Goal: Information Seeking & Learning: Learn about a topic

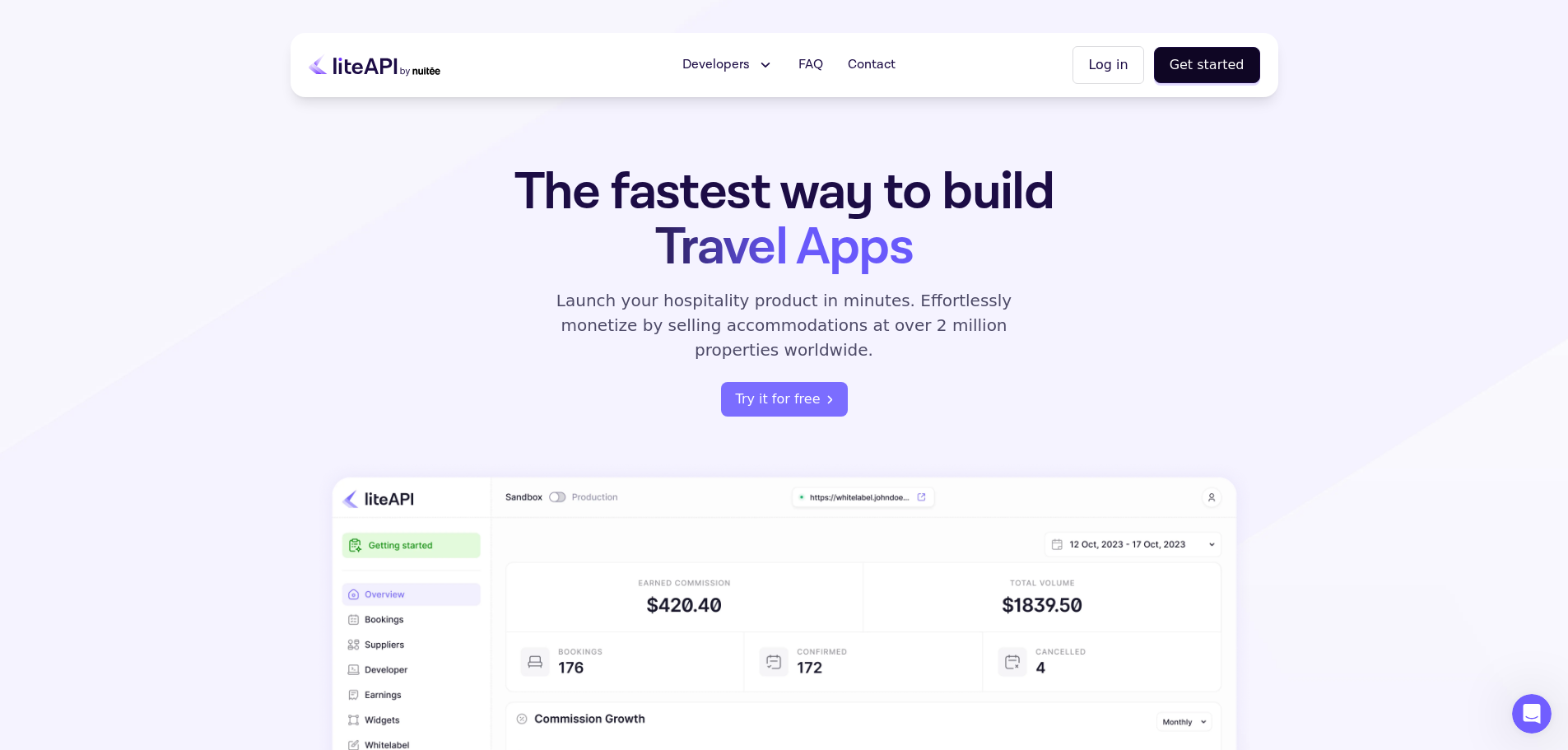
click at [771, 69] on icon at bounding box center [765, 65] width 17 height 17
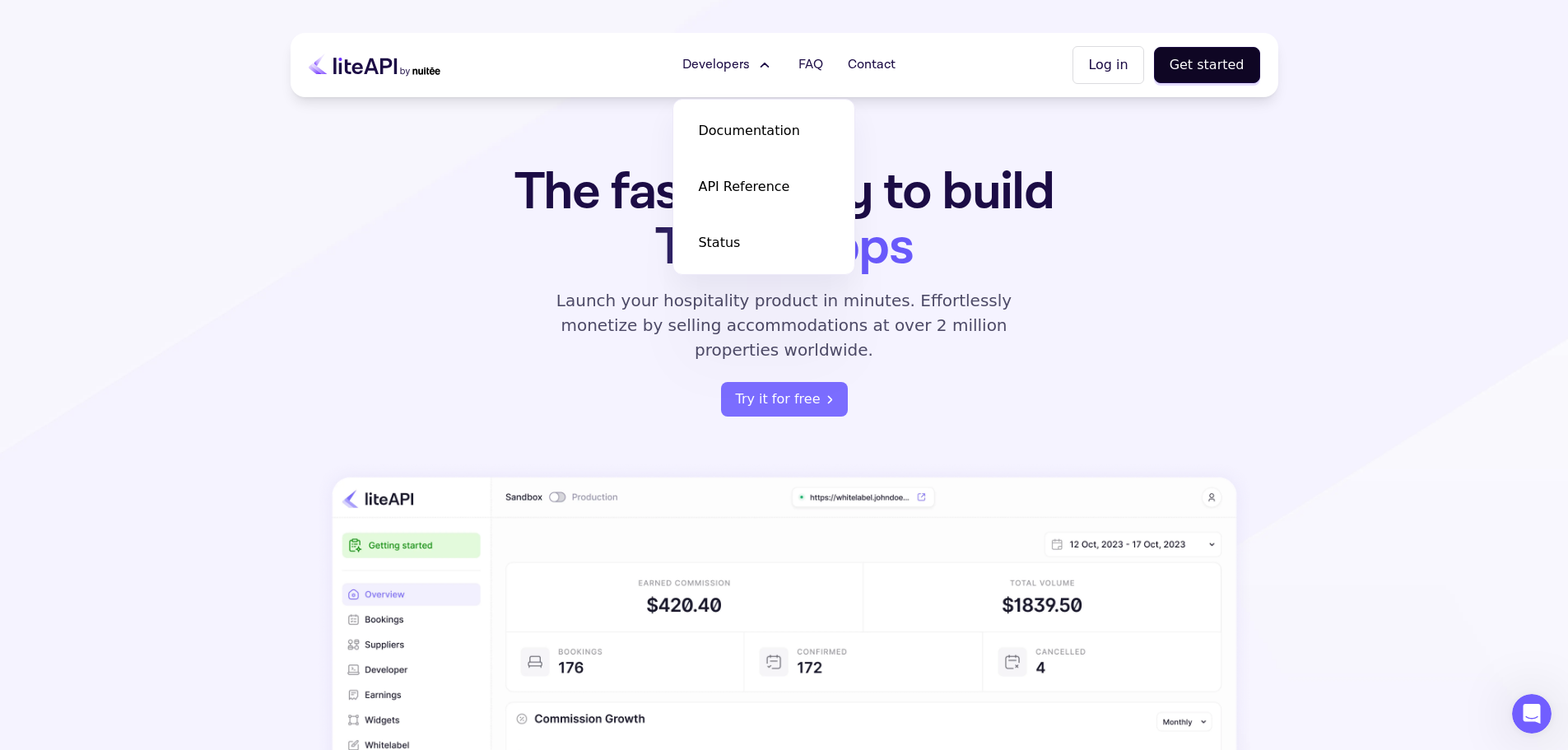
click at [1033, 211] on h1 "The fastest way to build Travel Apps" at bounding box center [784, 220] width 644 height 111
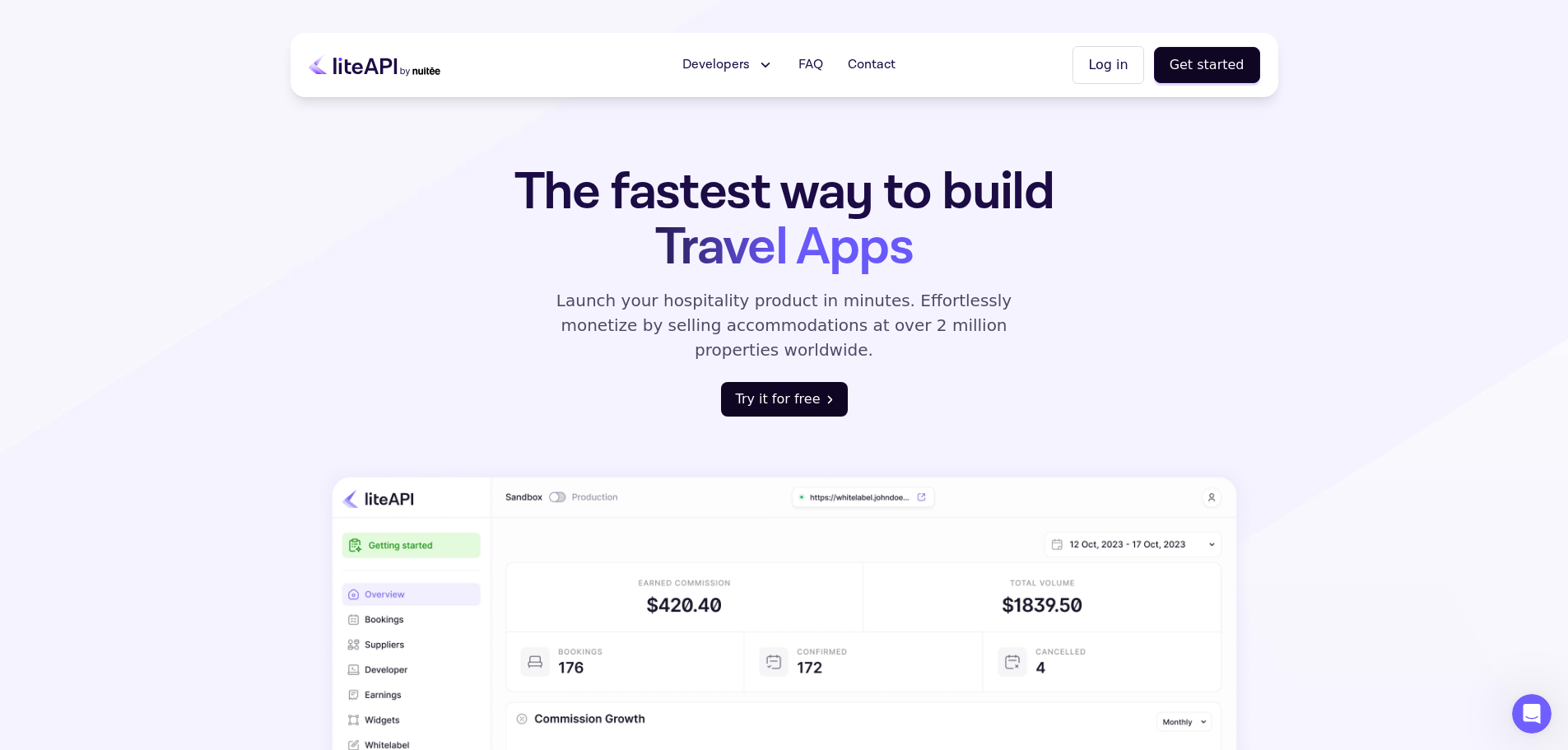
click at [788, 382] on button "Try it for free" at bounding box center [784, 399] width 126 height 35
click at [519, 321] on div "The fastest way to build Travel Apps Launch your hospitality product in minutes…" at bounding box center [784, 290] width 644 height 252
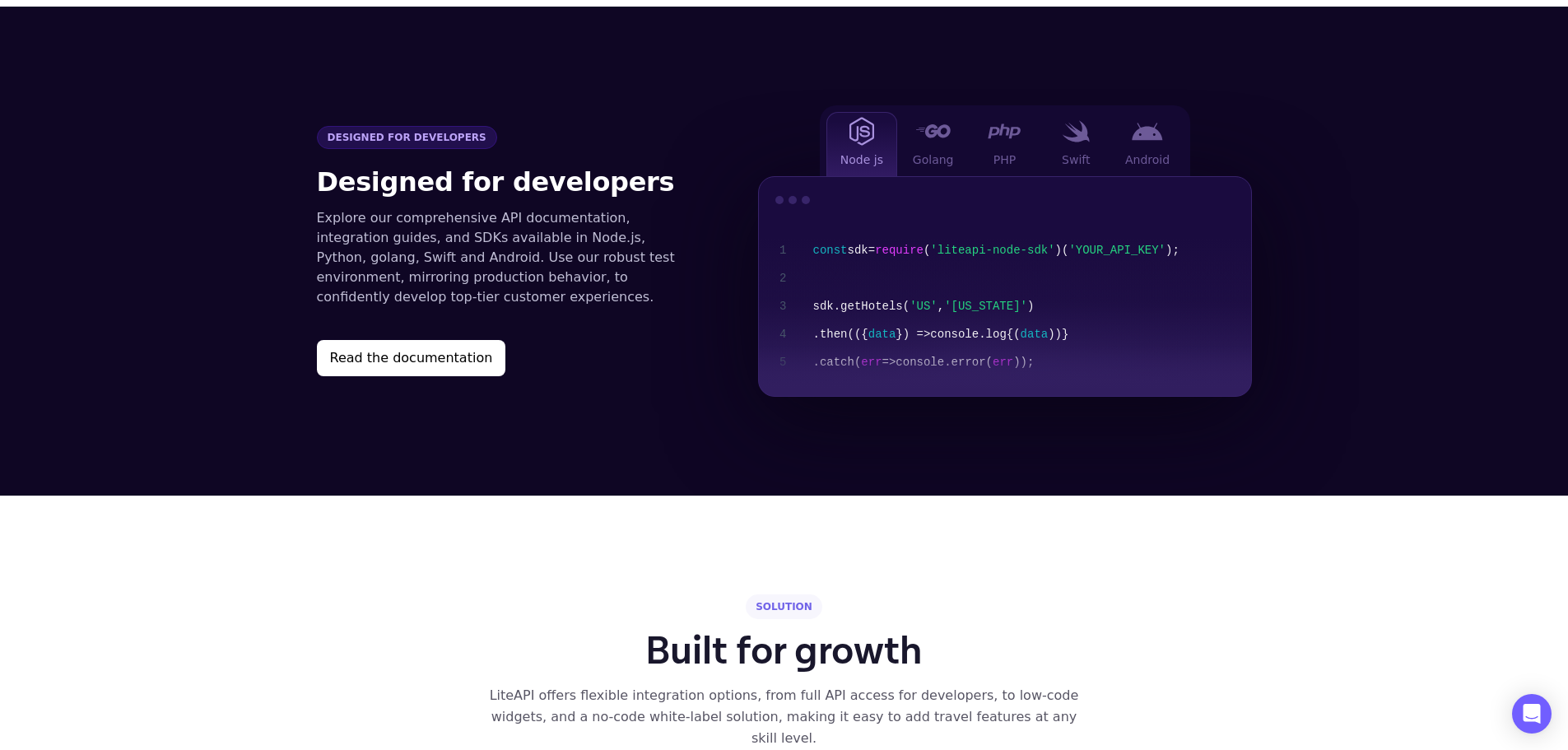
scroll to position [1728, 0]
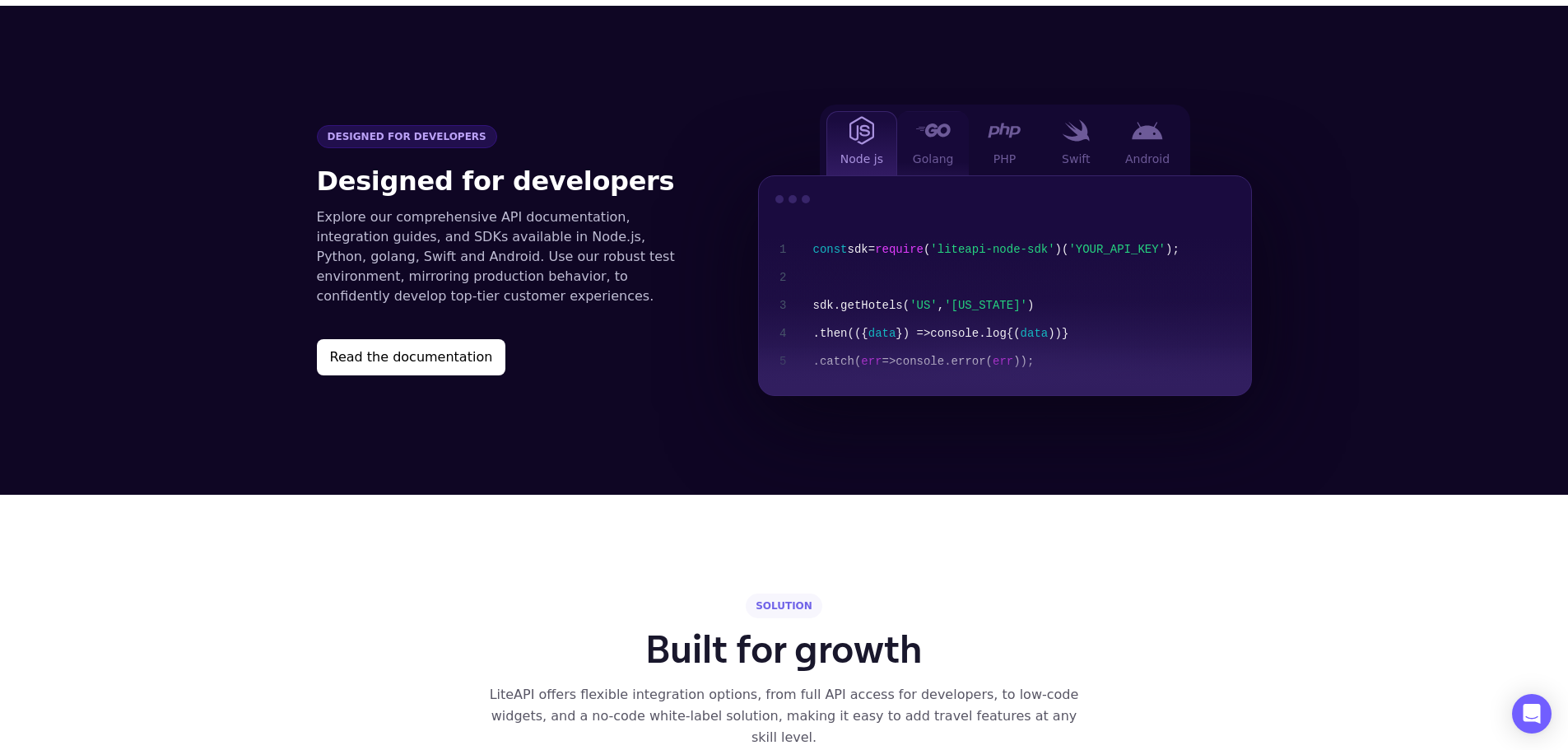
click at [930, 123] on img at bounding box center [933, 130] width 36 height 13
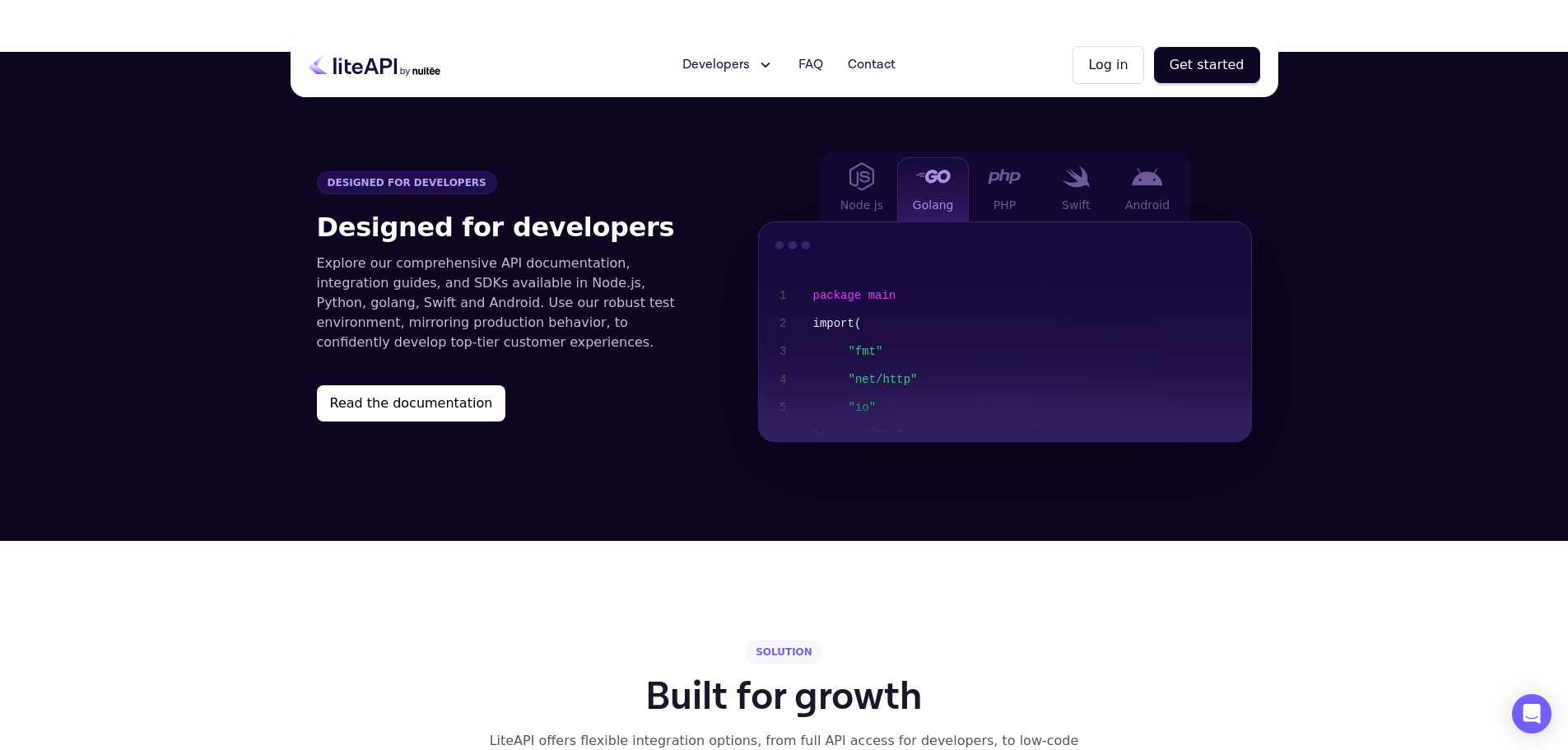
scroll to position [1646, 0]
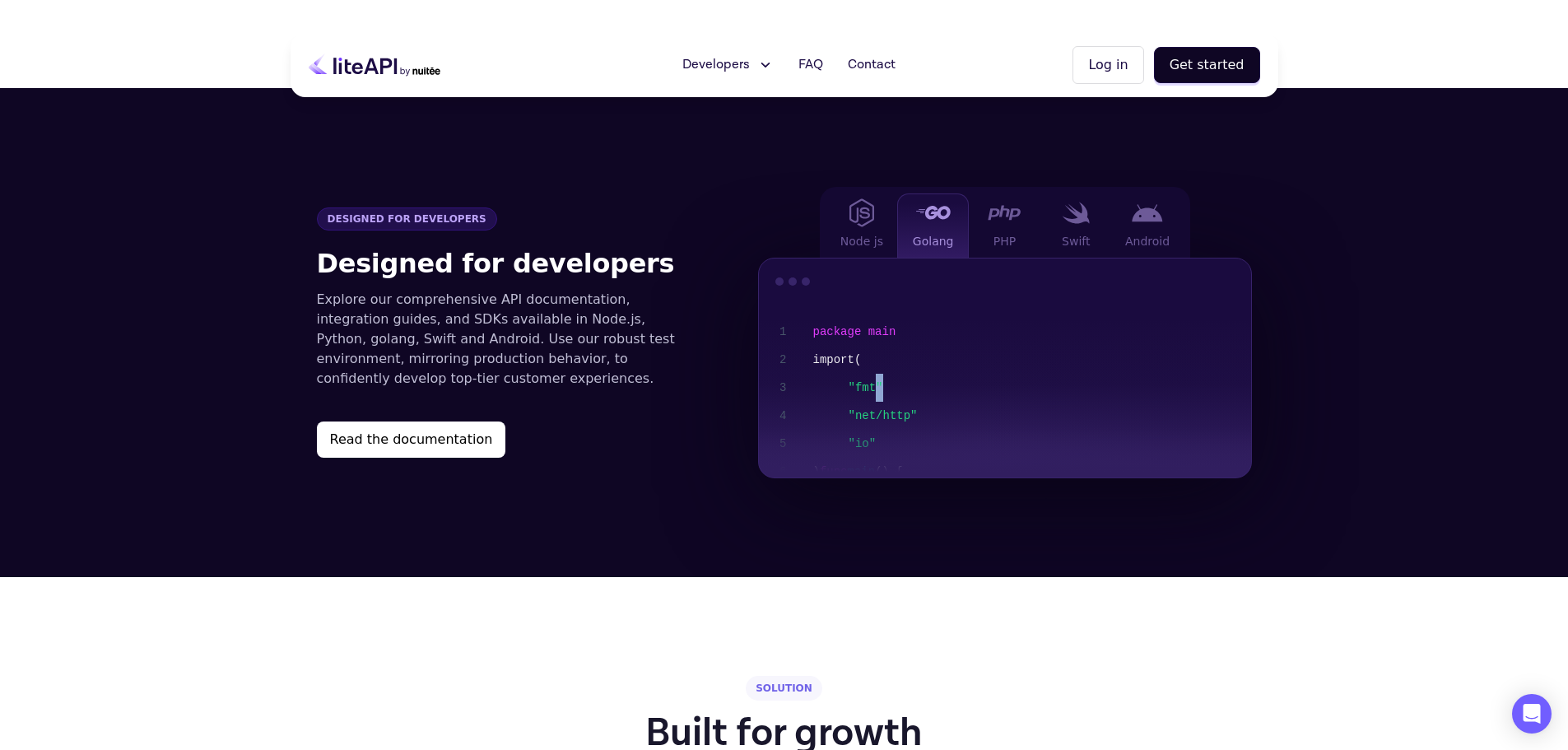
click at [877, 373] on span ""fmt" "net/http" "io"" at bounding box center [1061, 415] width 425 height 84
click at [996, 233] on span "PHP" at bounding box center [1005, 241] width 22 height 17
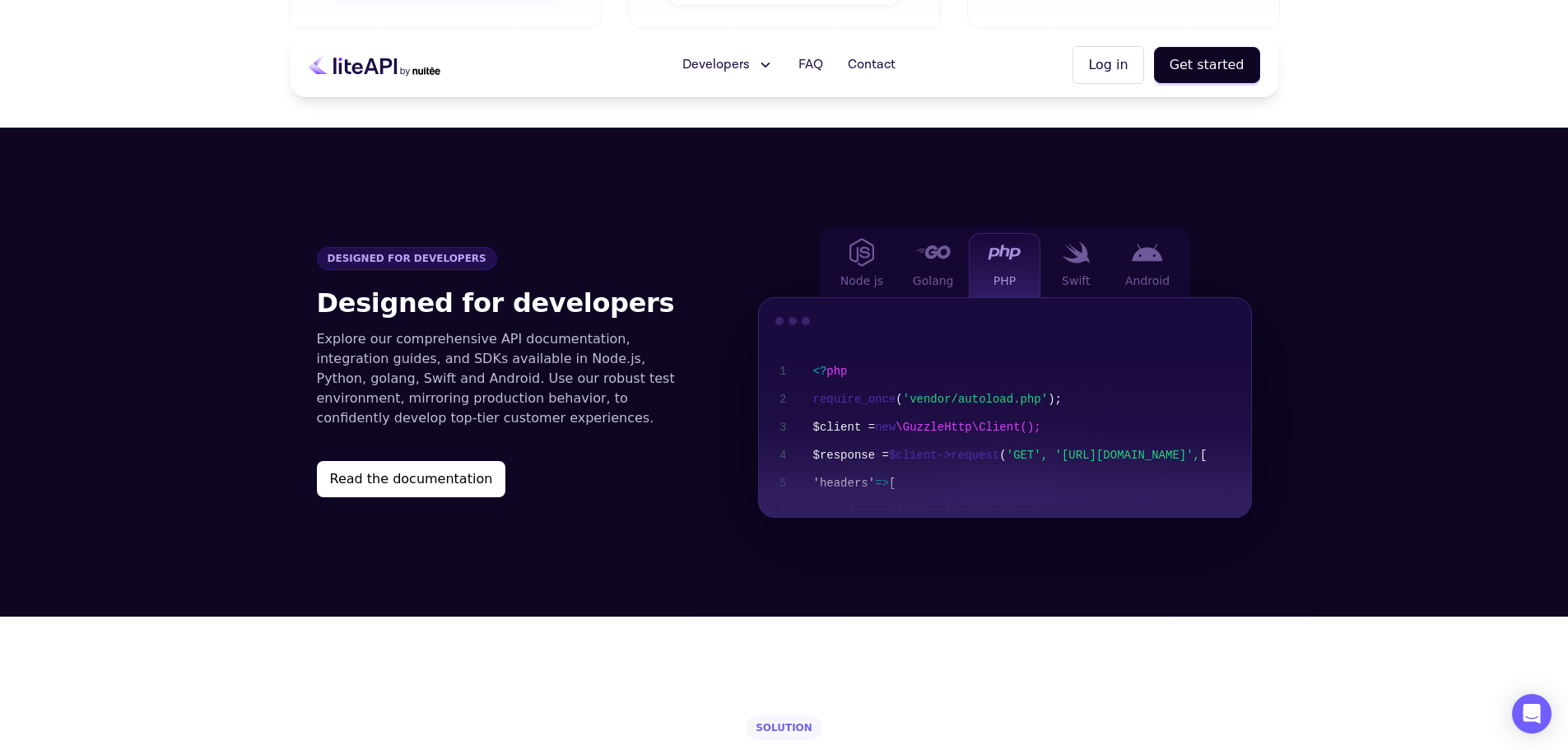
scroll to position [1564, 0]
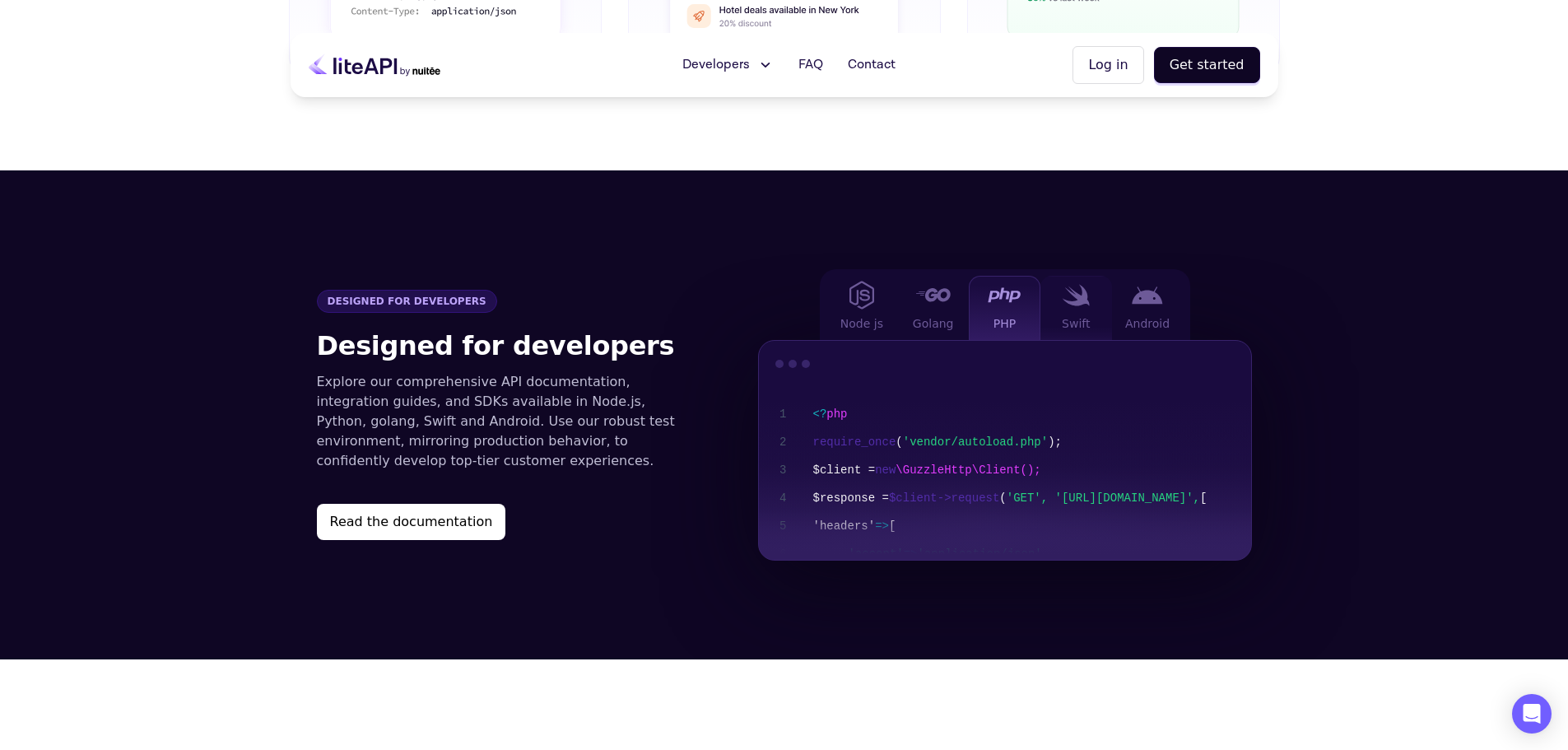
click at [1080, 316] on span "Swift" at bounding box center [1076, 324] width 28 height 17
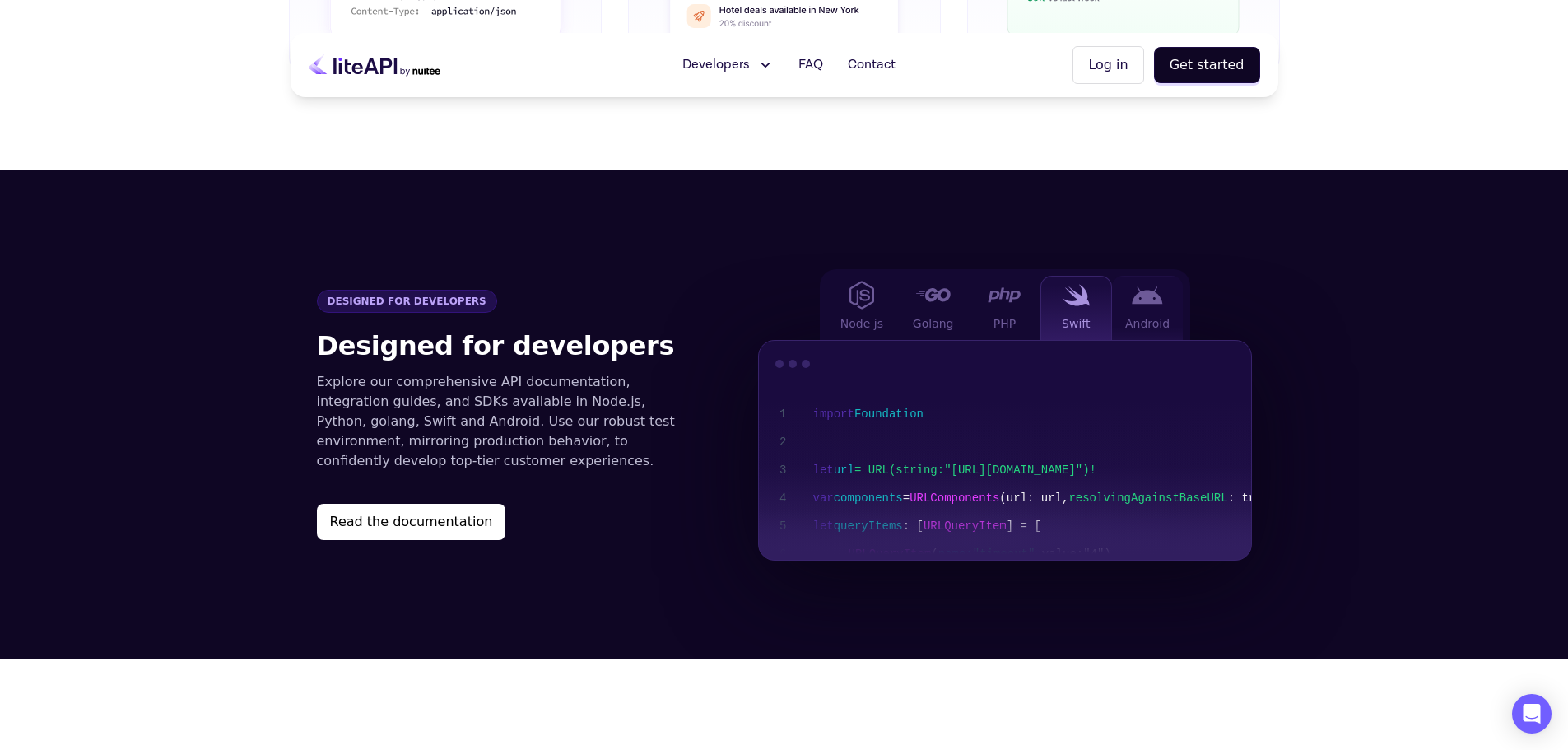
click at [1162, 316] on span "Android" at bounding box center [1147, 324] width 45 height 17
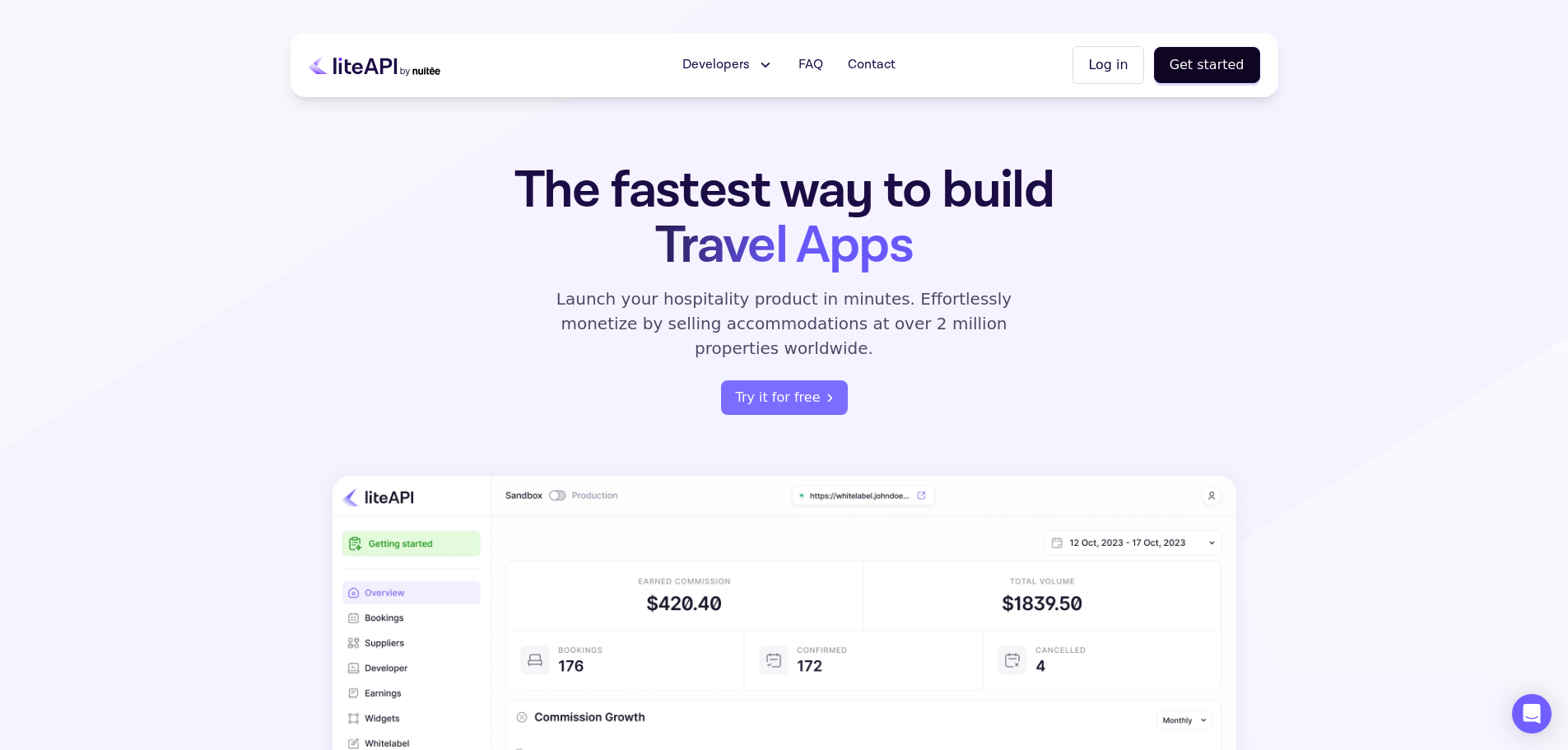
scroll to position [0, 0]
click at [763, 65] on icon at bounding box center [765, 65] width 17 height 17
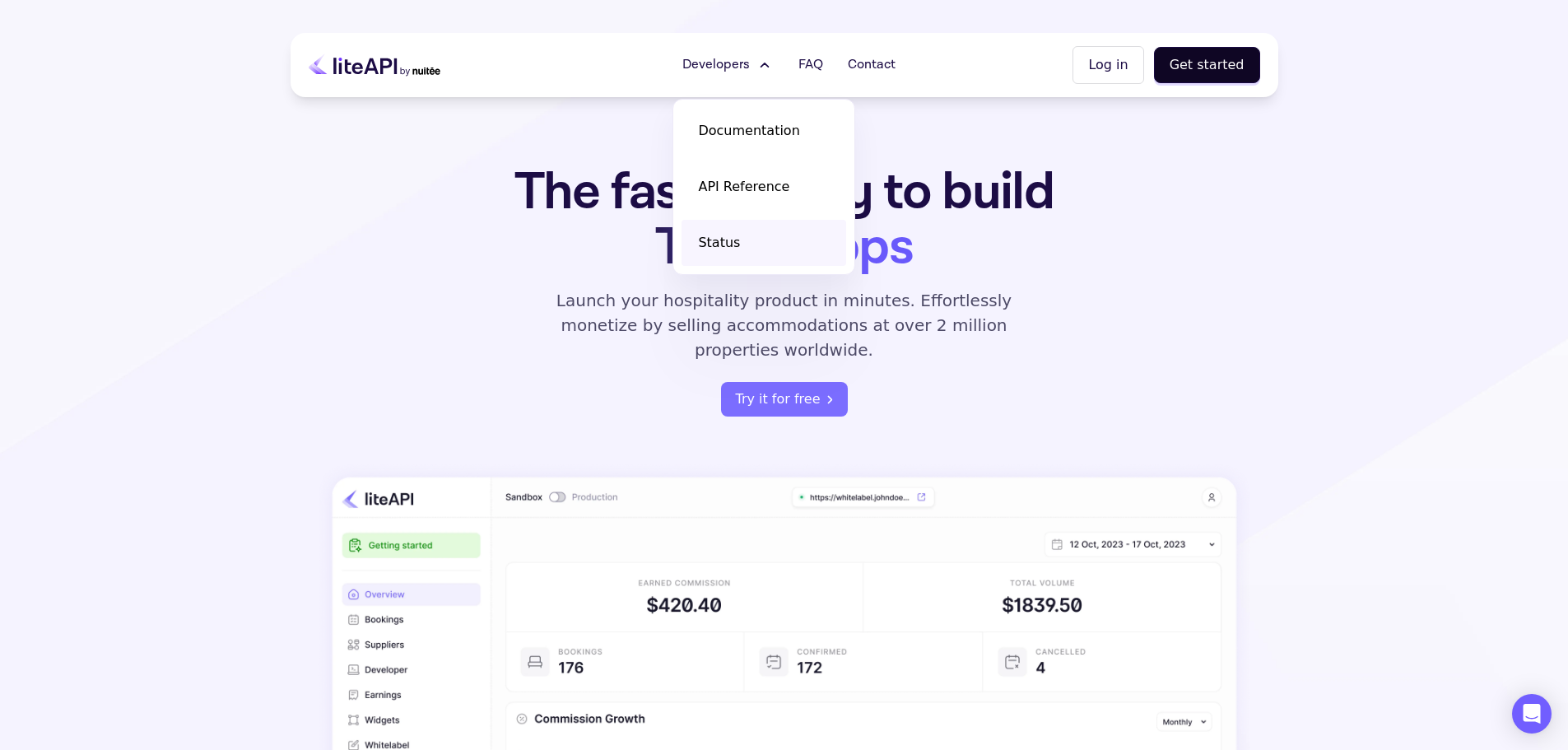
click at [743, 235] on link "Status" at bounding box center [763, 243] width 164 height 46
click at [896, 66] on span "Contact" at bounding box center [872, 65] width 48 height 20
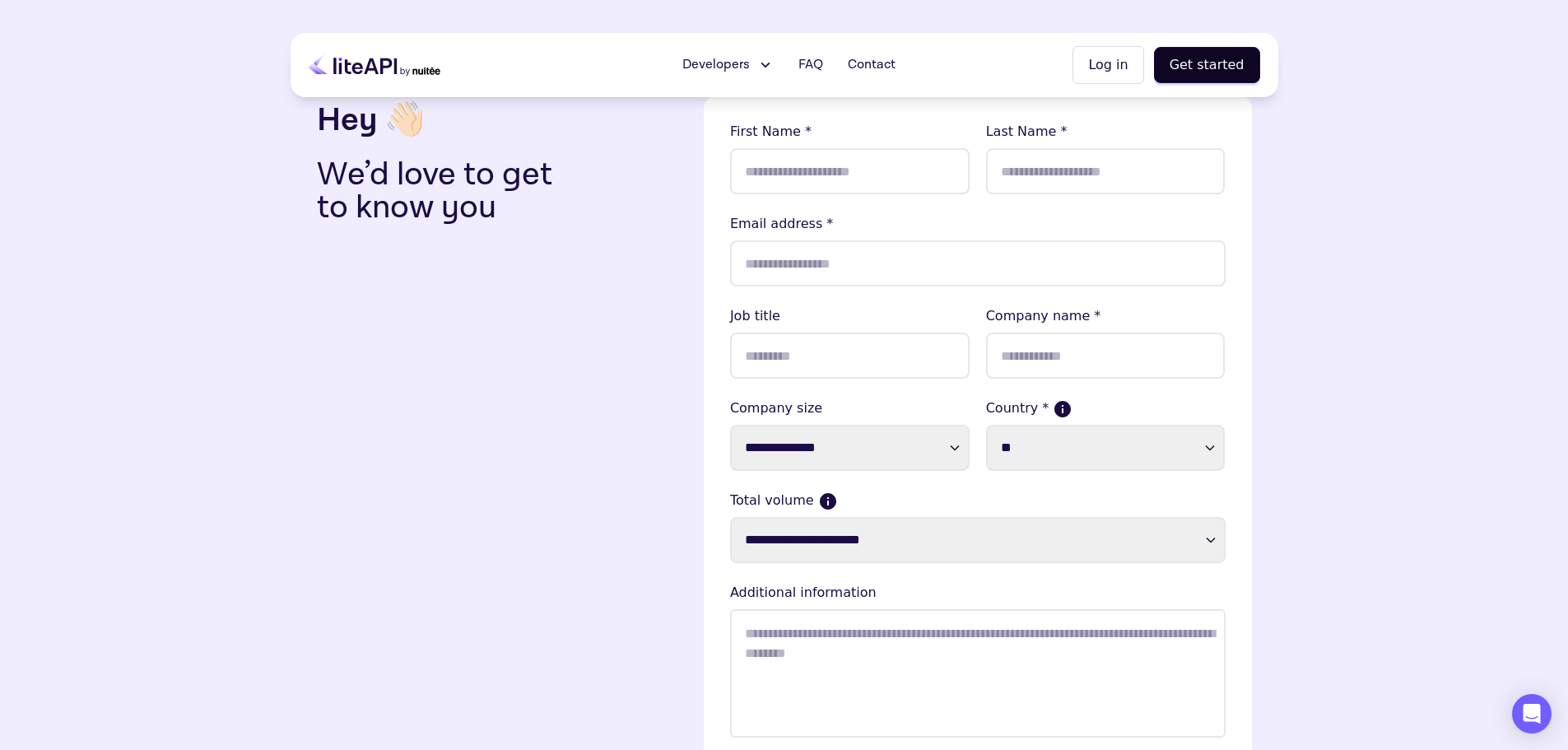
scroll to position [21, 0]
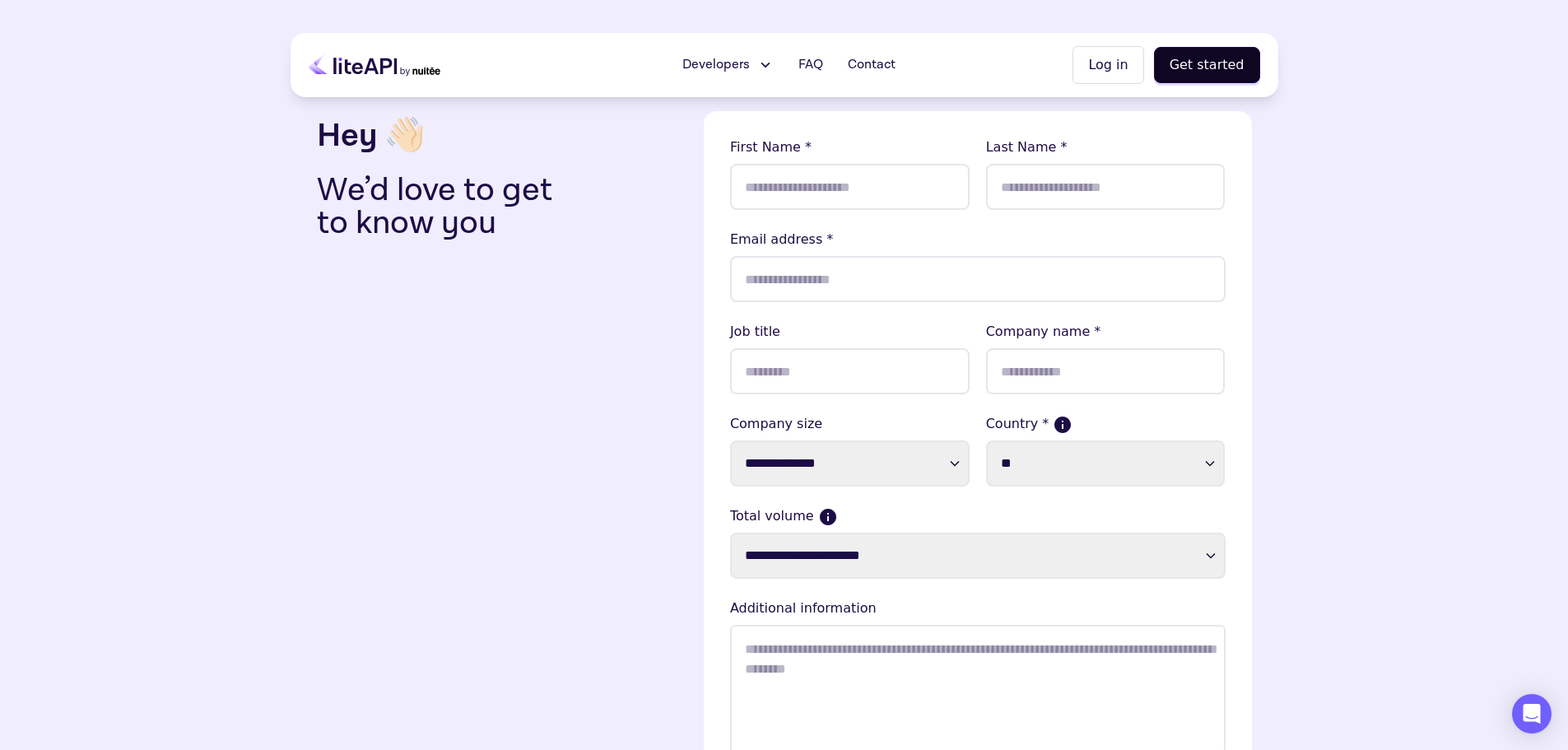
click at [403, 57] on icon at bounding box center [374, 65] width 131 height 41
